Goal: Task Accomplishment & Management: Manage account settings

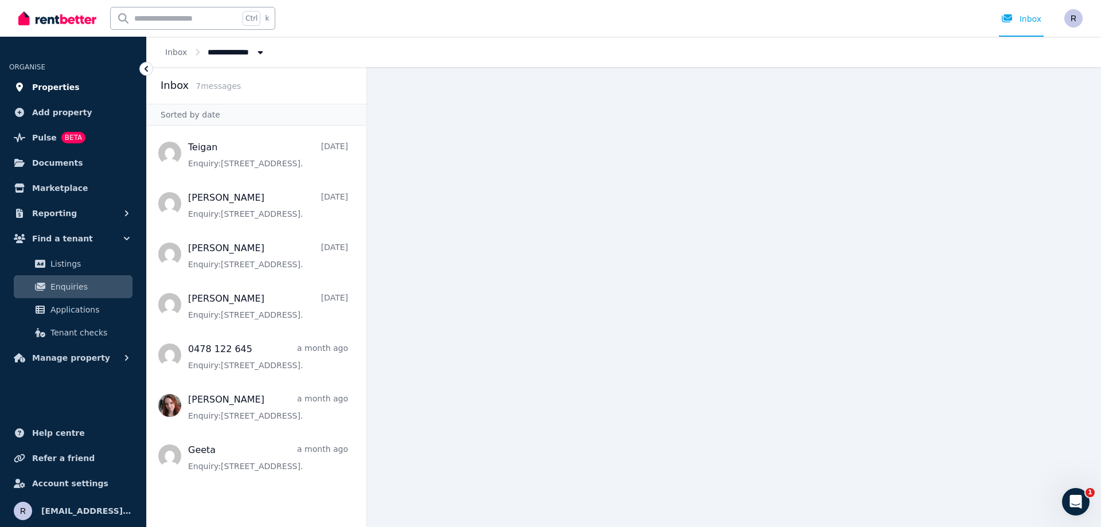
click at [52, 84] on span "Properties" at bounding box center [56, 87] width 48 height 14
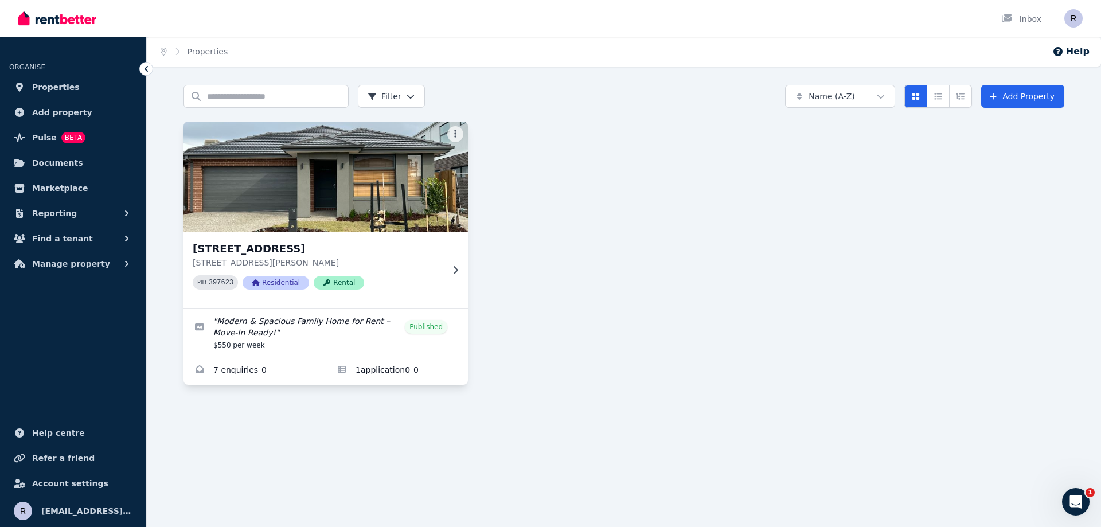
click at [313, 198] on img at bounding box center [326, 177] width 299 height 116
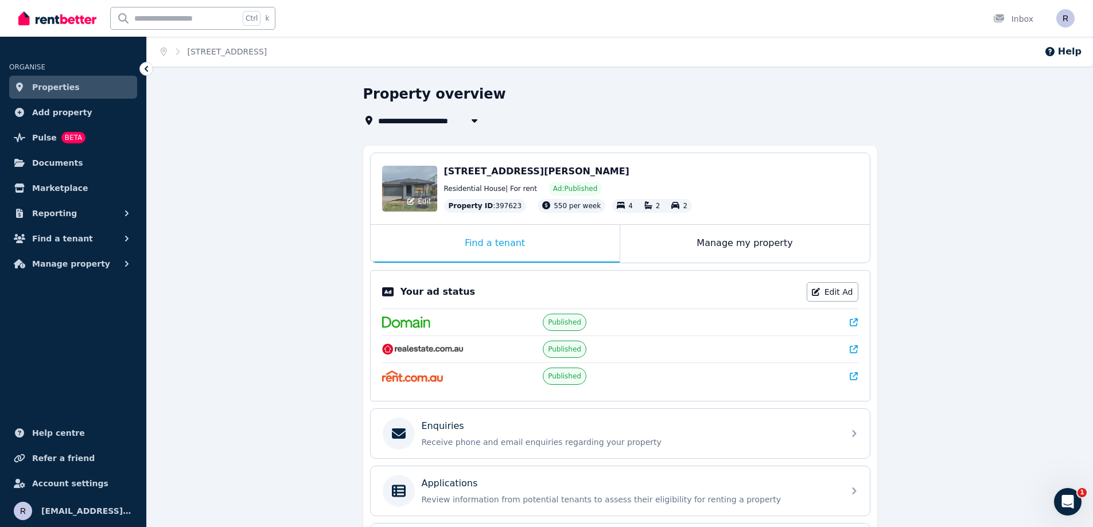
click at [417, 192] on div "Edit" at bounding box center [409, 189] width 55 height 46
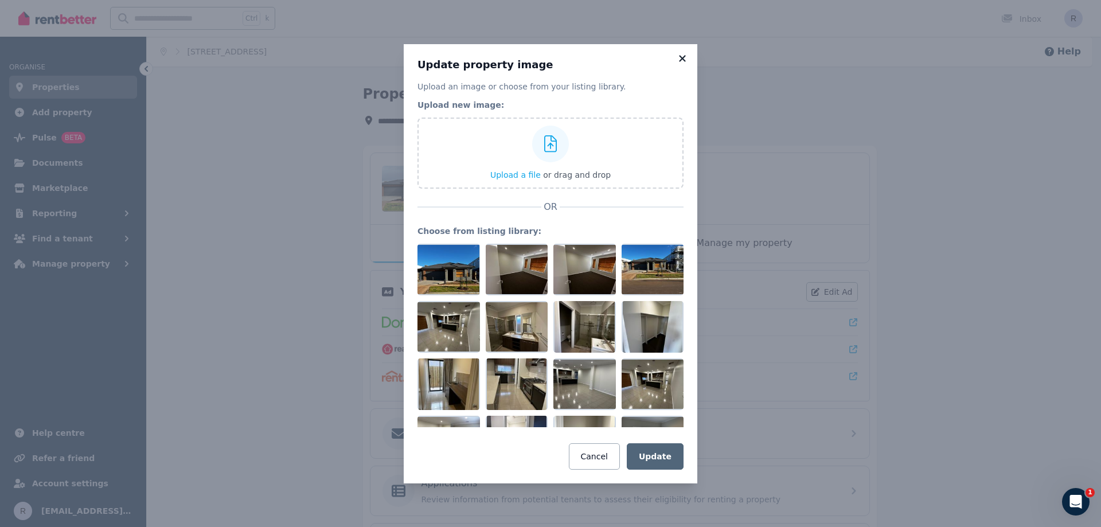
click at [687, 56] on icon at bounding box center [682, 58] width 11 height 10
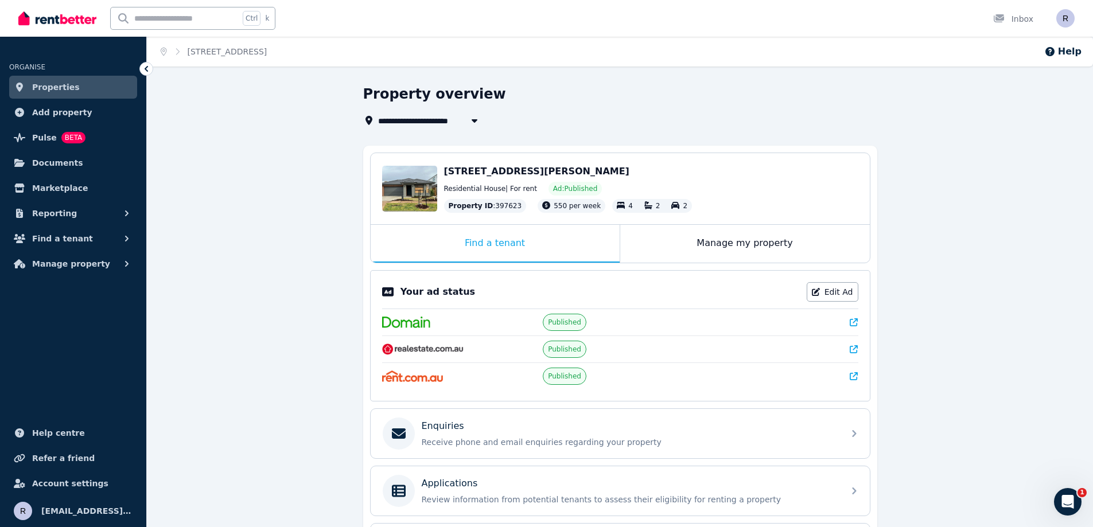
click at [53, 80] on span "Properties" at bounding box center [56, 87] width 48 height 14
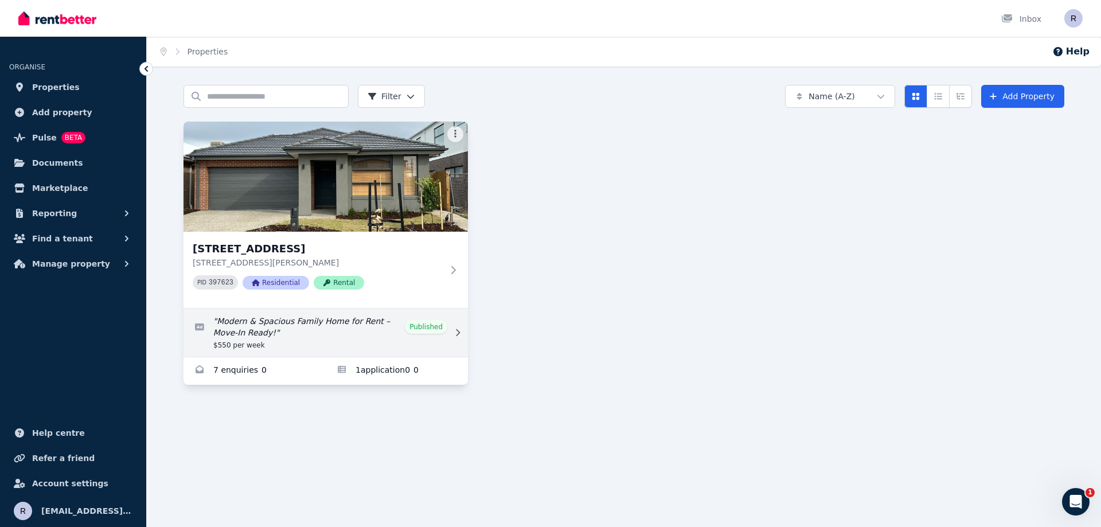
click at [355, 335] on link "Edit listing: Modern & Spacious Family Home for Rent – Move-In Ready!" at bounding box center [326, 333] width 285 height 48
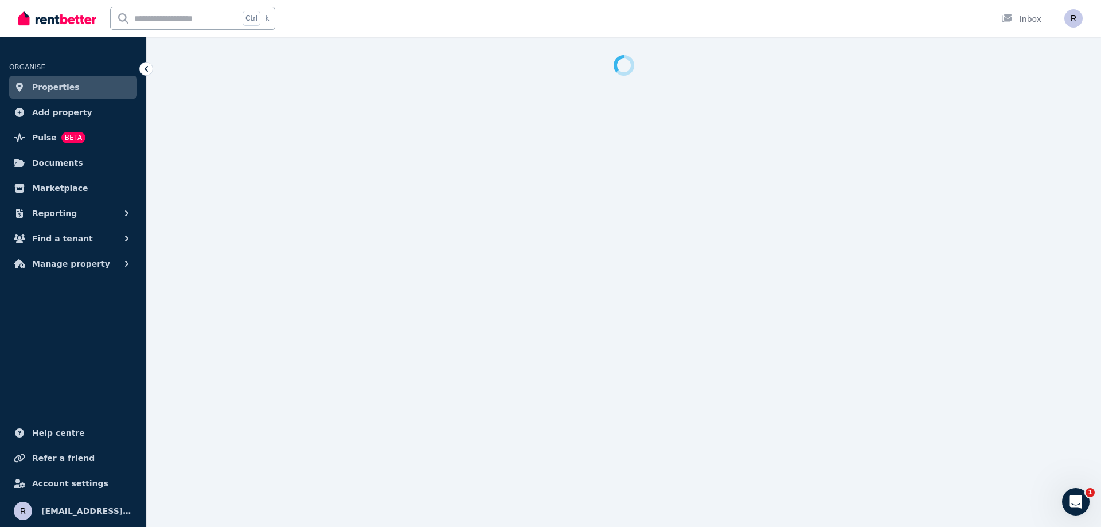
select select "**********"
